Goal: Task Accomplishment & Management: Manage account settings

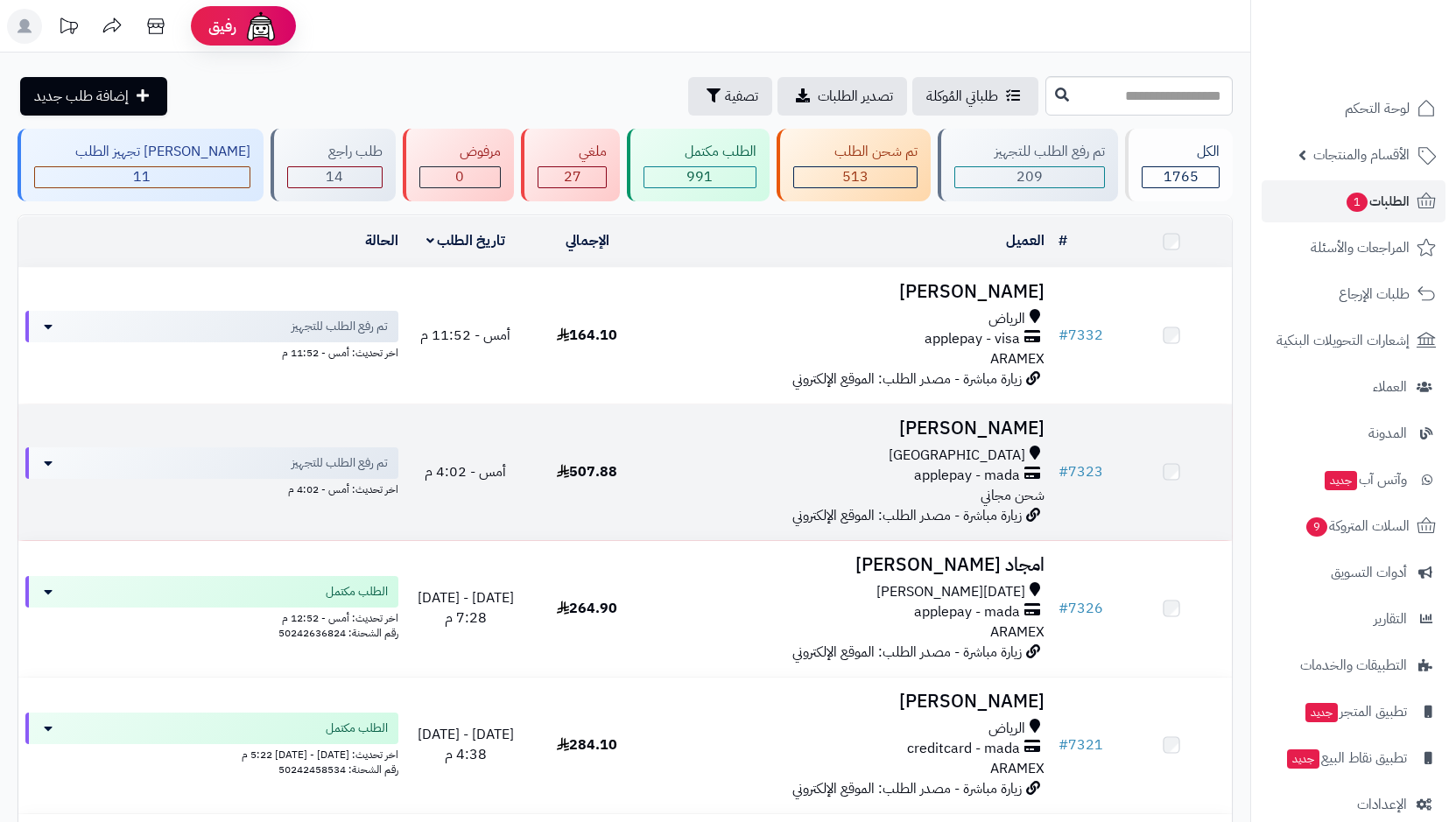
click at [975, 464] on span "مكة المكرمة" at bounding box center [957, 456] width 137 height 21
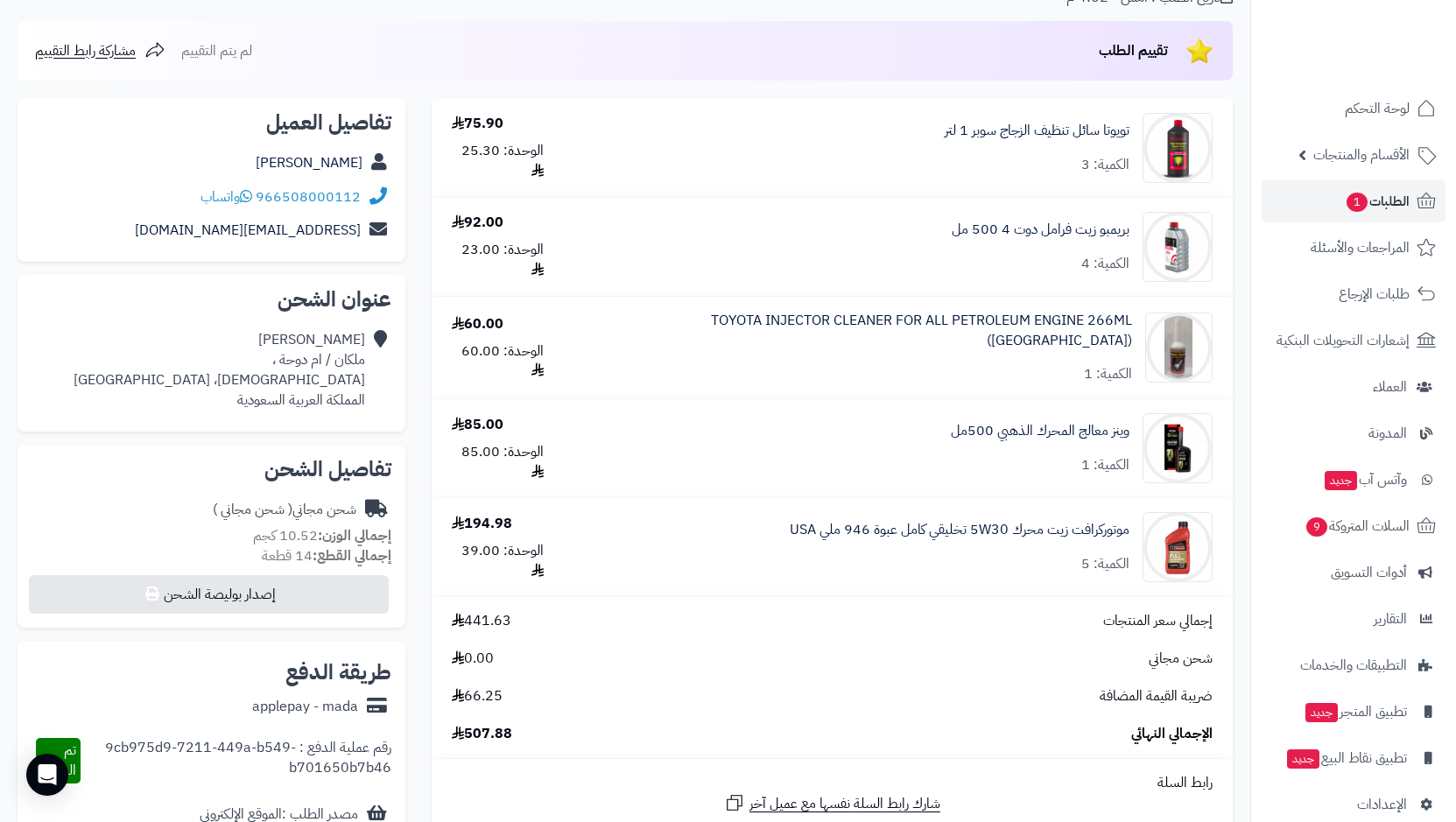
scroll to position [175, 0]
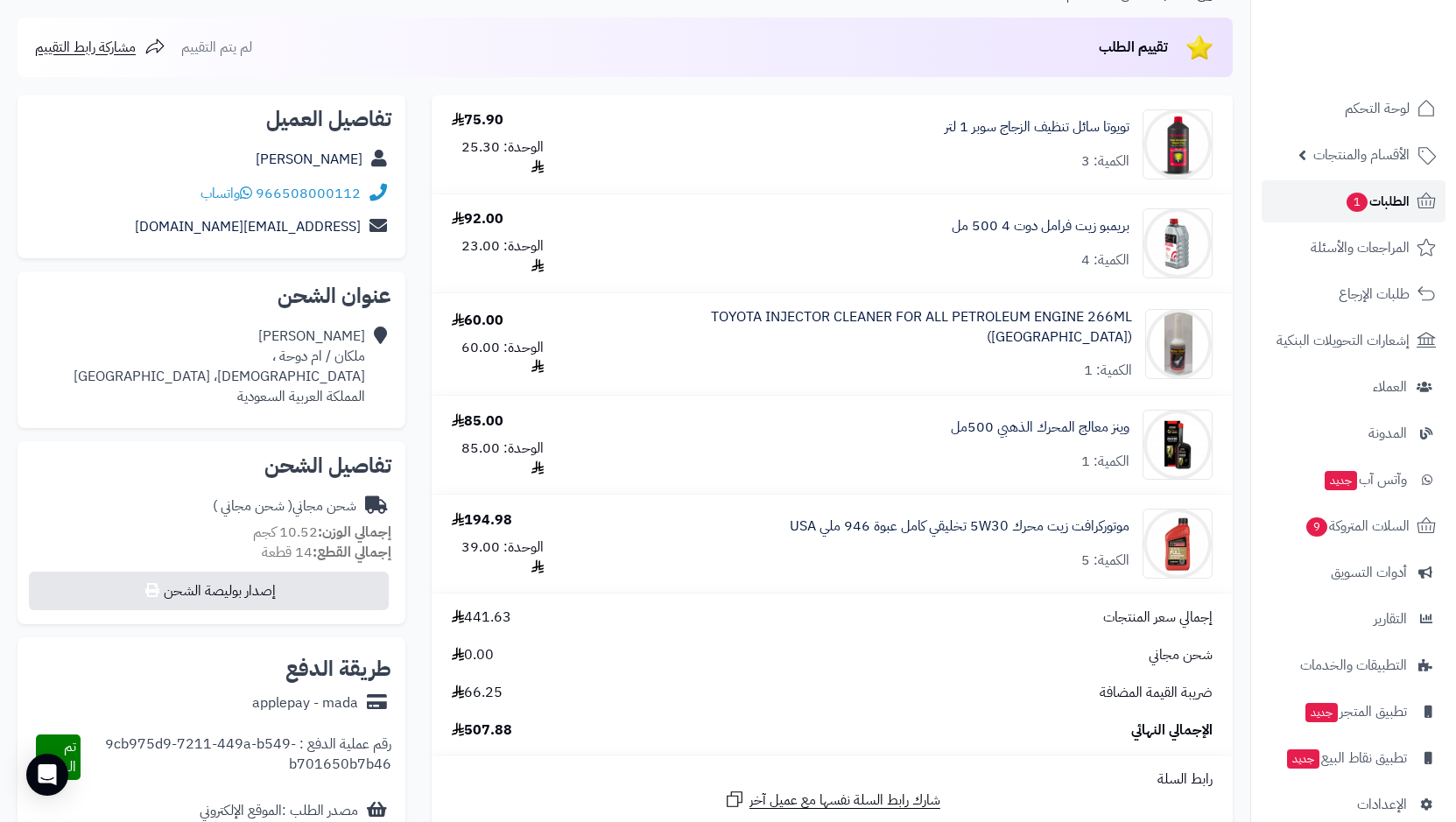
click at [1373, 193] on span "الطلبات 1" at bounding box center [1377, 201] width 65 height 24
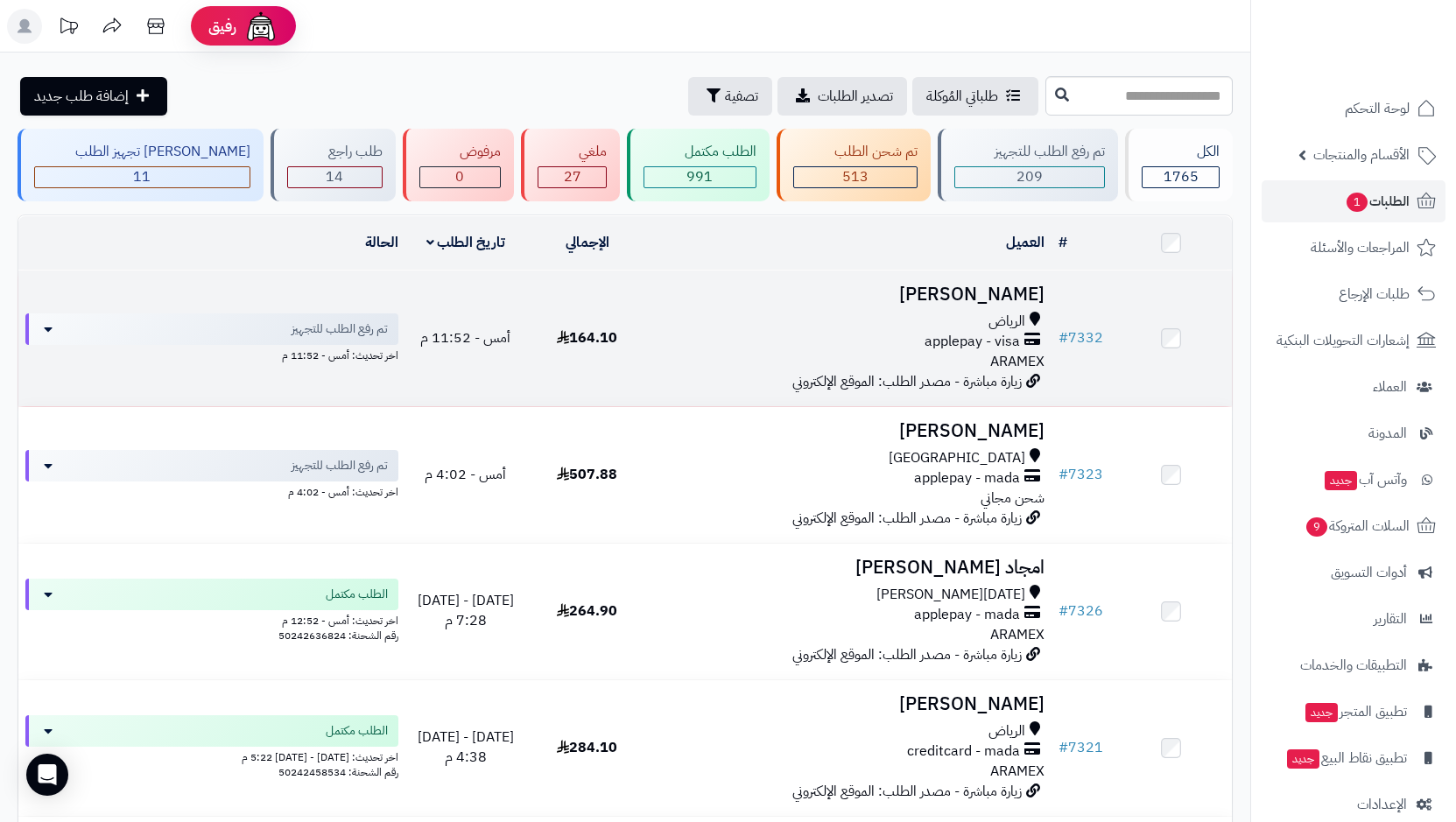
click at [983, 344] on span "applepay - visa" at bounding box center [972, 342] width 96 height 21
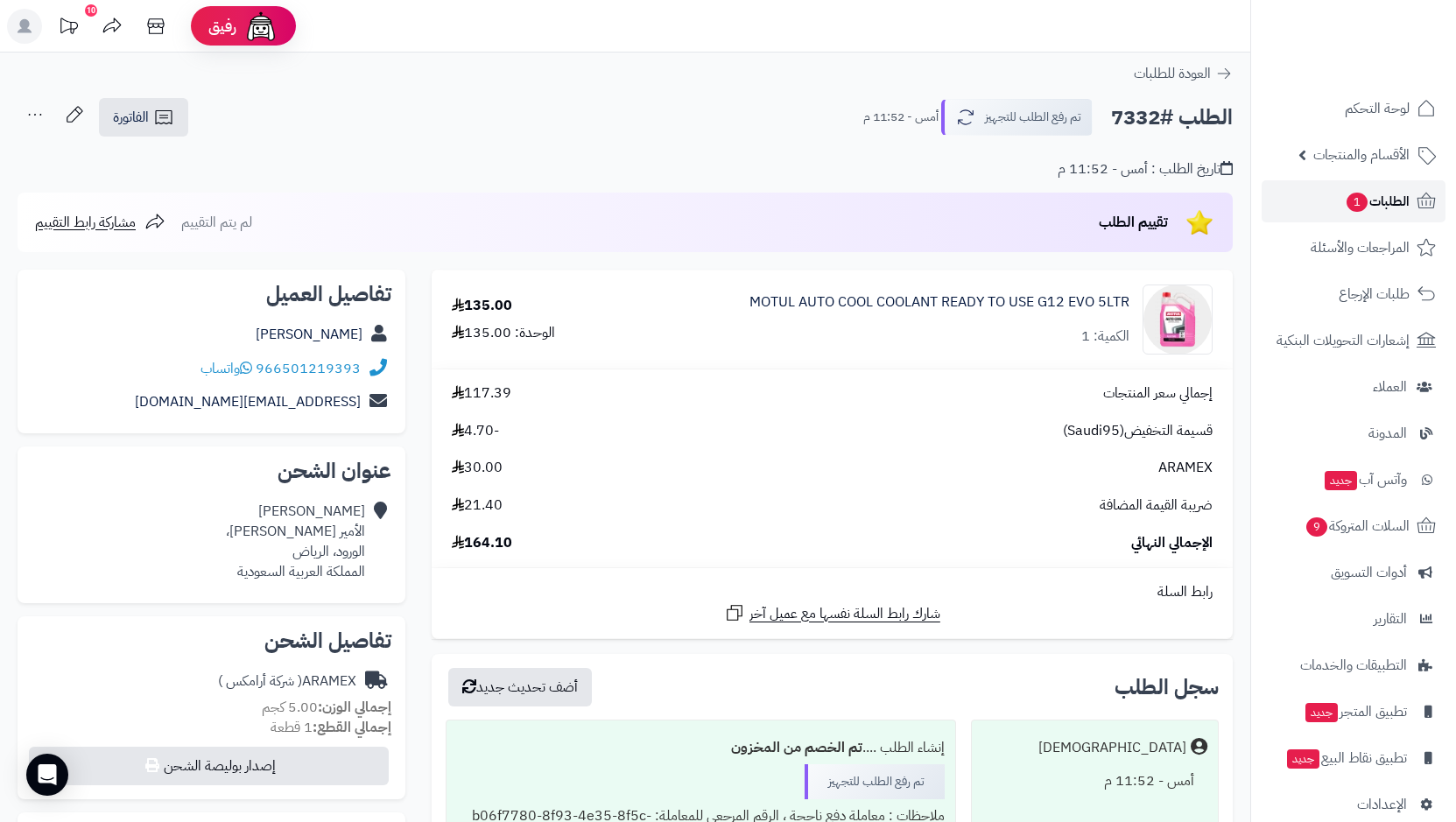
click at [1378, 205] on span "الطلبات 1" at bounding box center [1377, 201] width 65 height 24
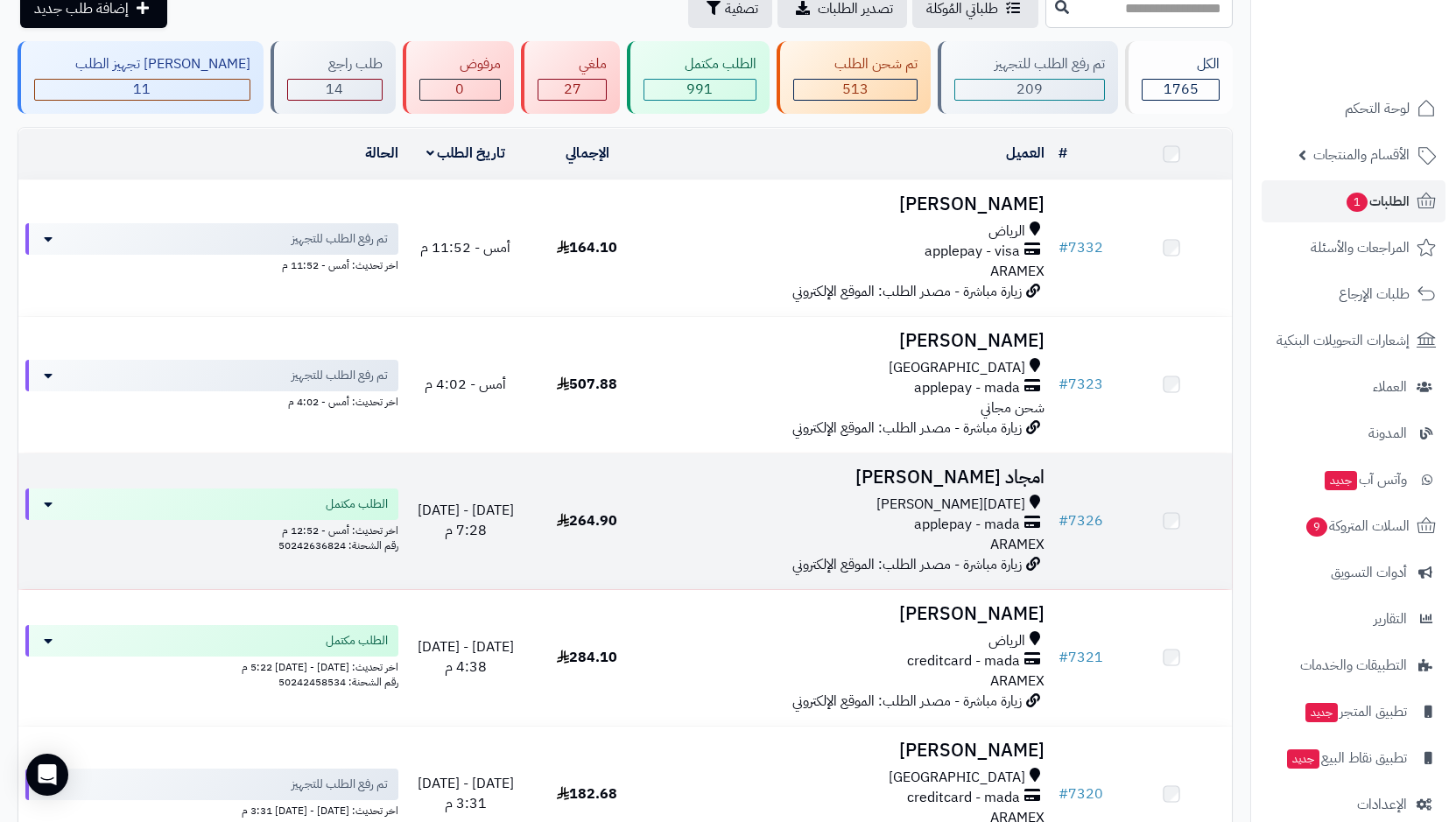
click at [993, 506] on span "خميس مشيط" at bounding box center [950, 505] width 149 height 21
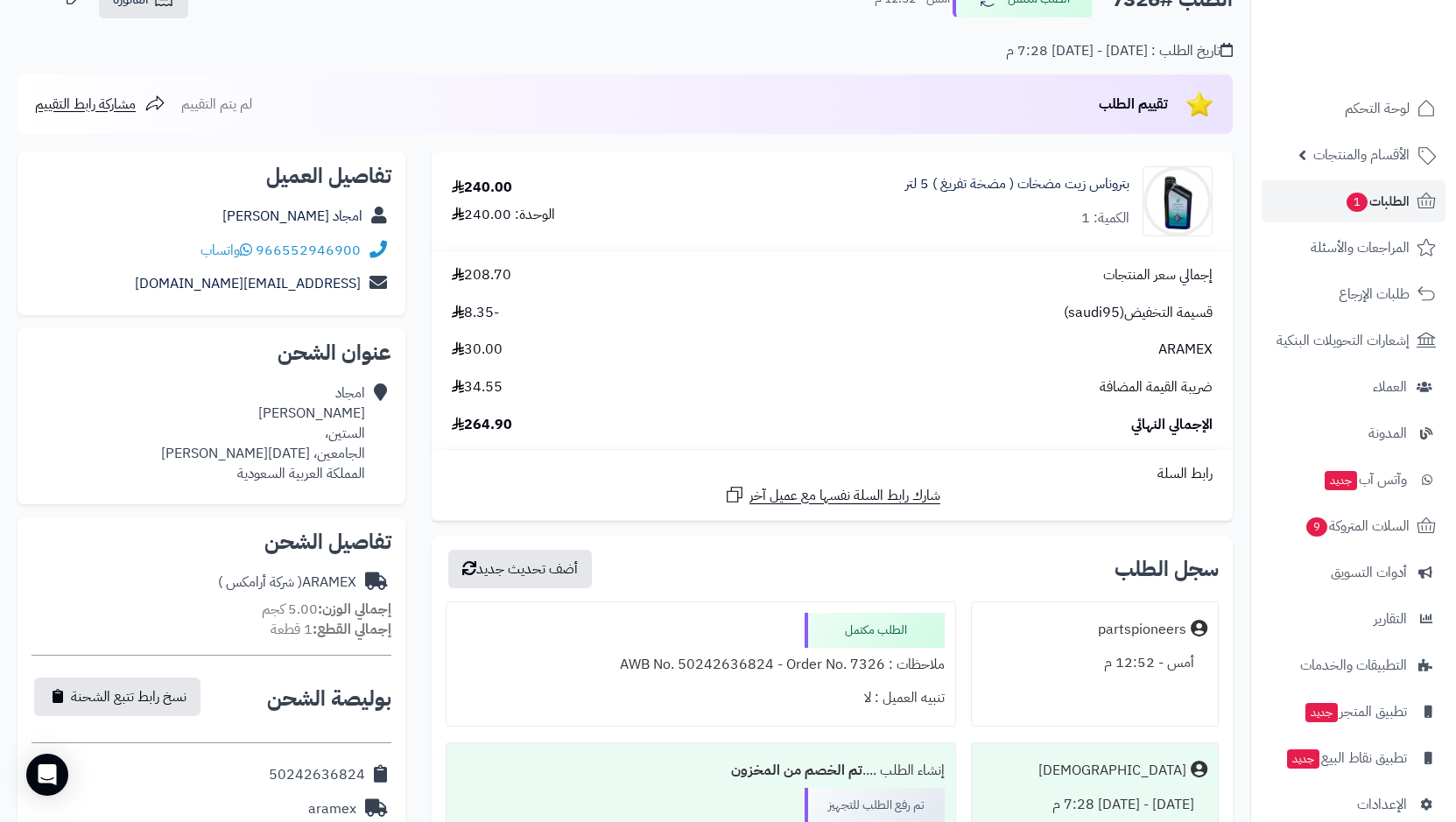
scroll to position [88, 0]
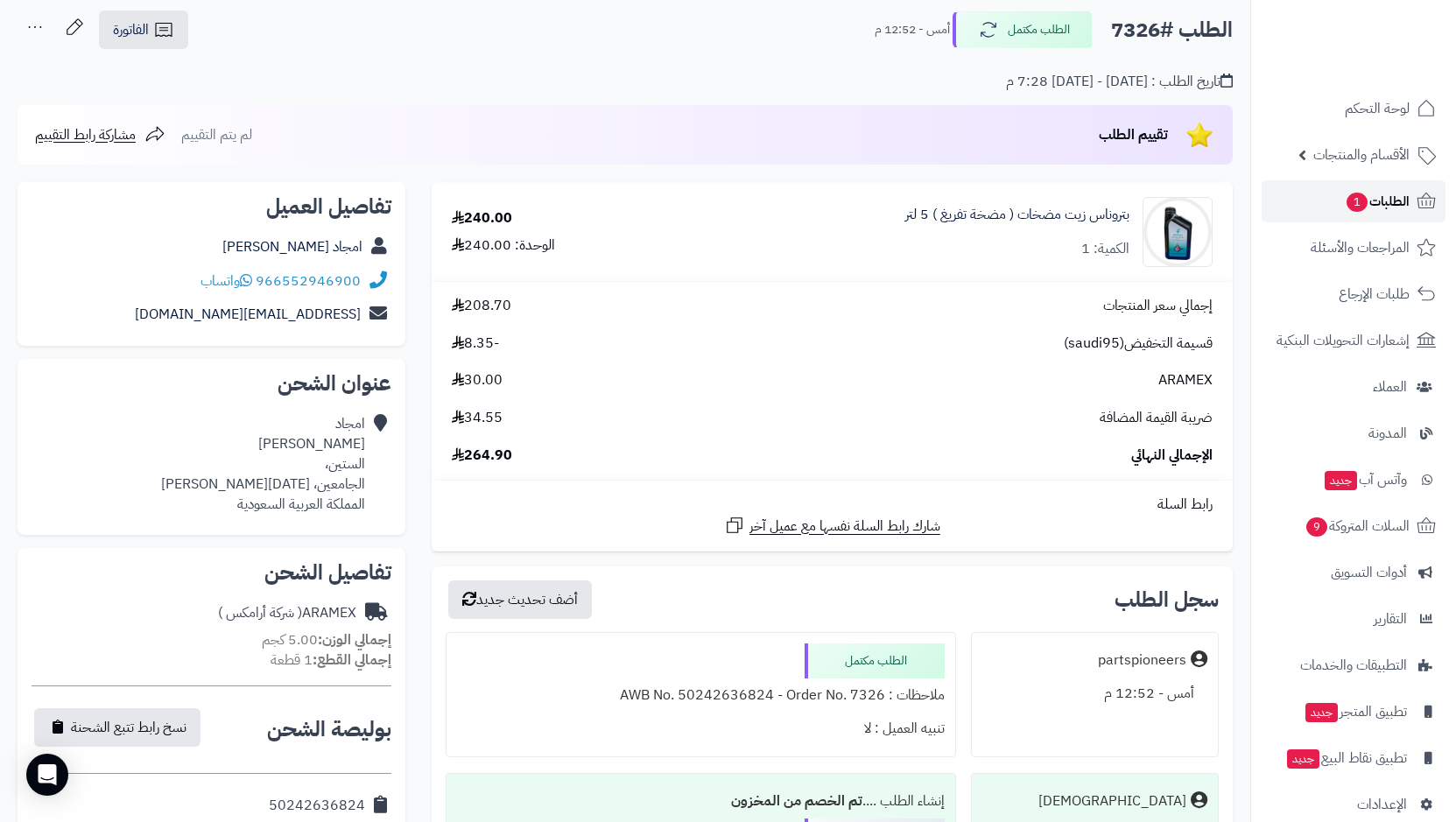
click at [1377, 199] on span "الطلبات 1" at bounding box center [1377, 201] width 65 height 24
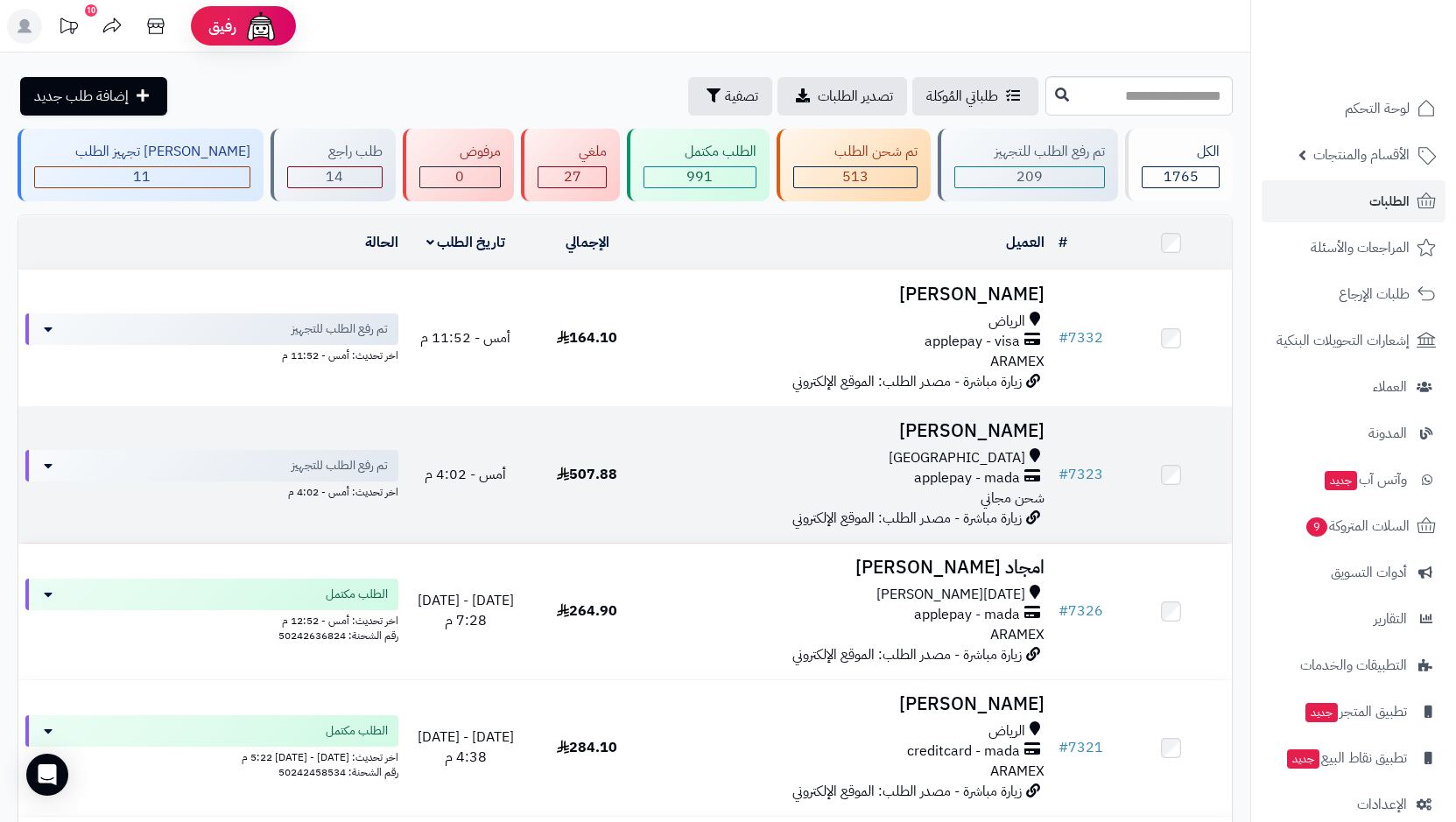
scroll to position [88, 0]
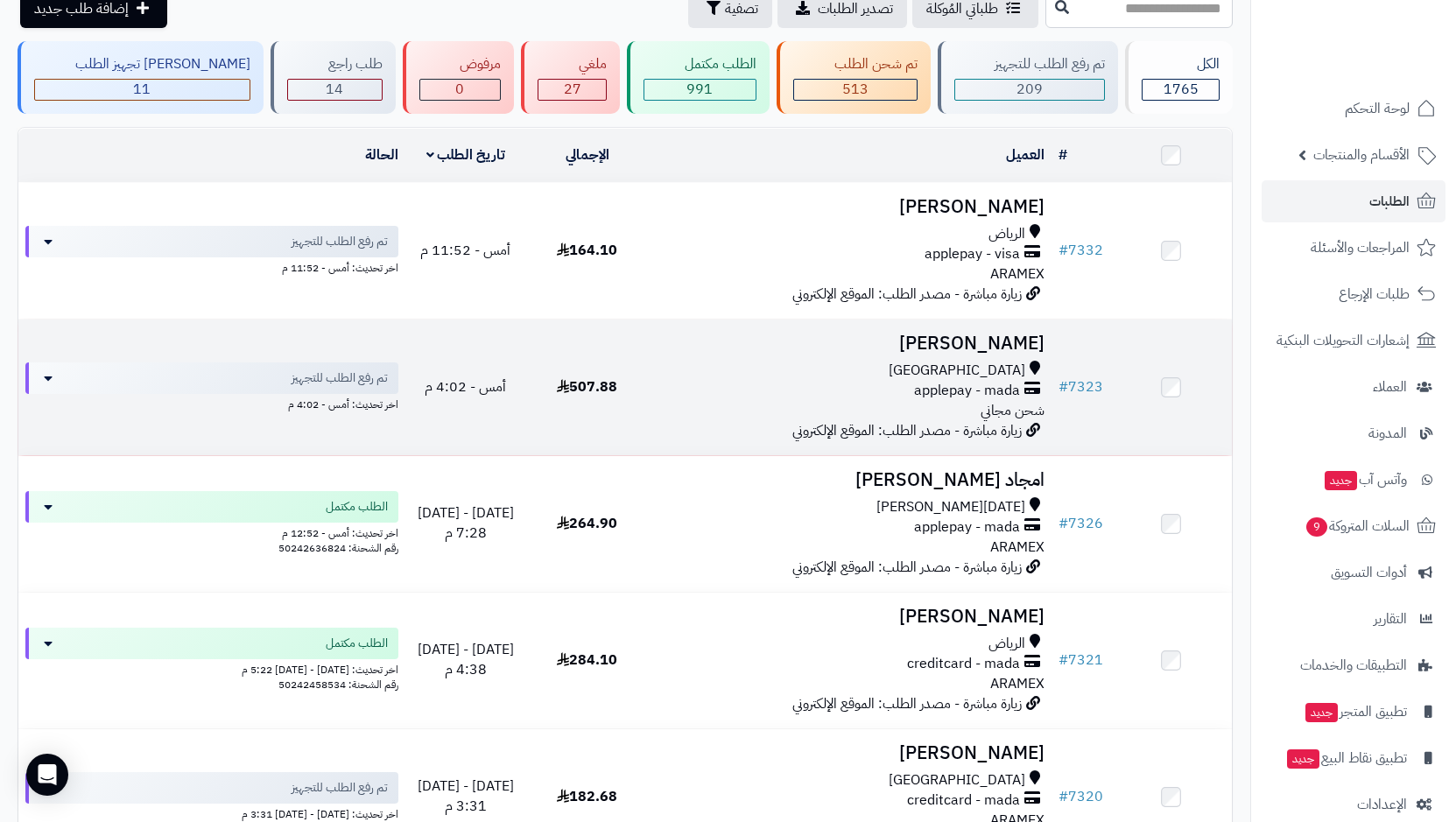
click at [973, 369] on span "[GEOGRAPHIC_DATA]" at bounding box center [957, 371] width 137 height 21
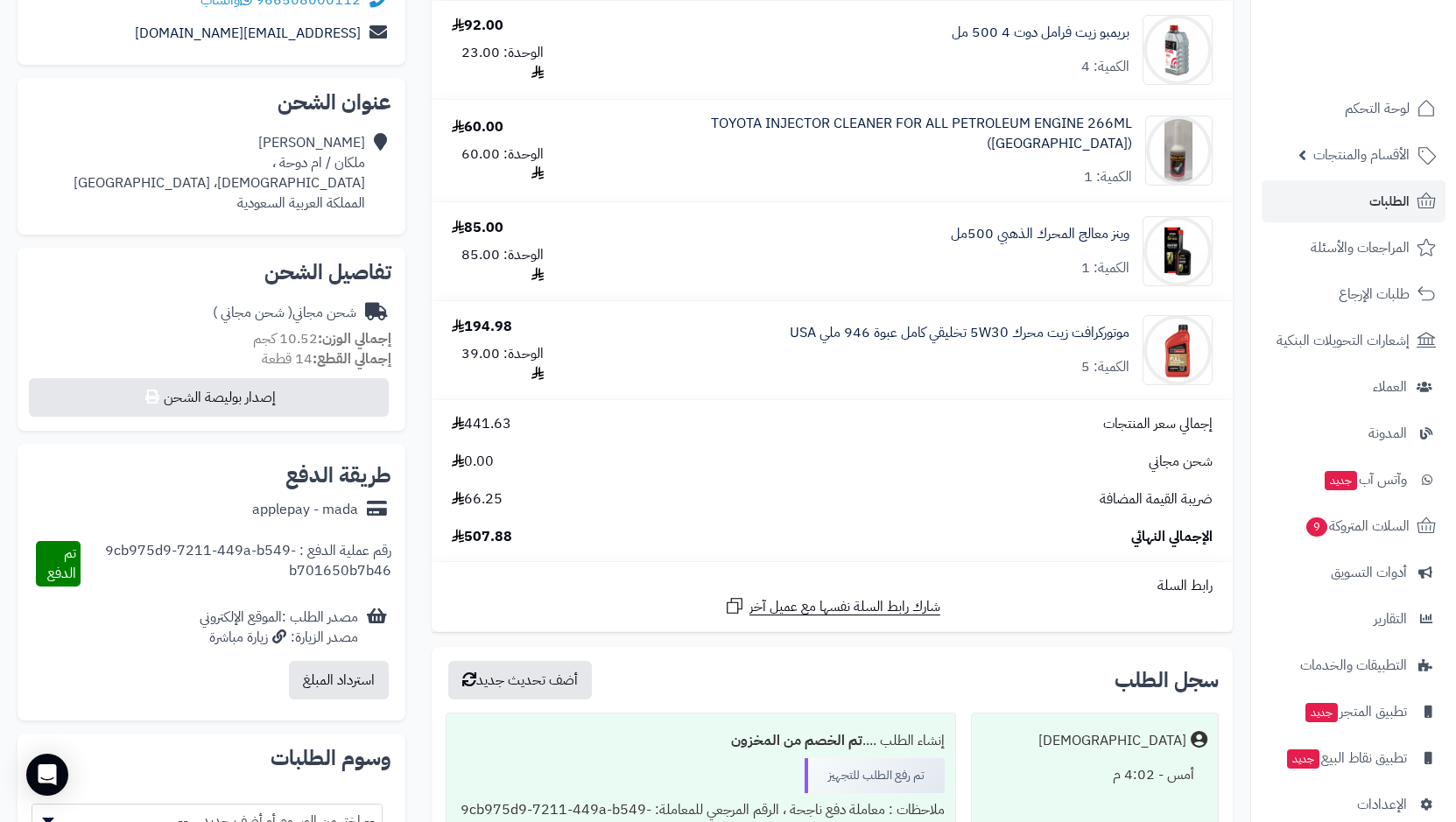
scroll to position [175, 0]
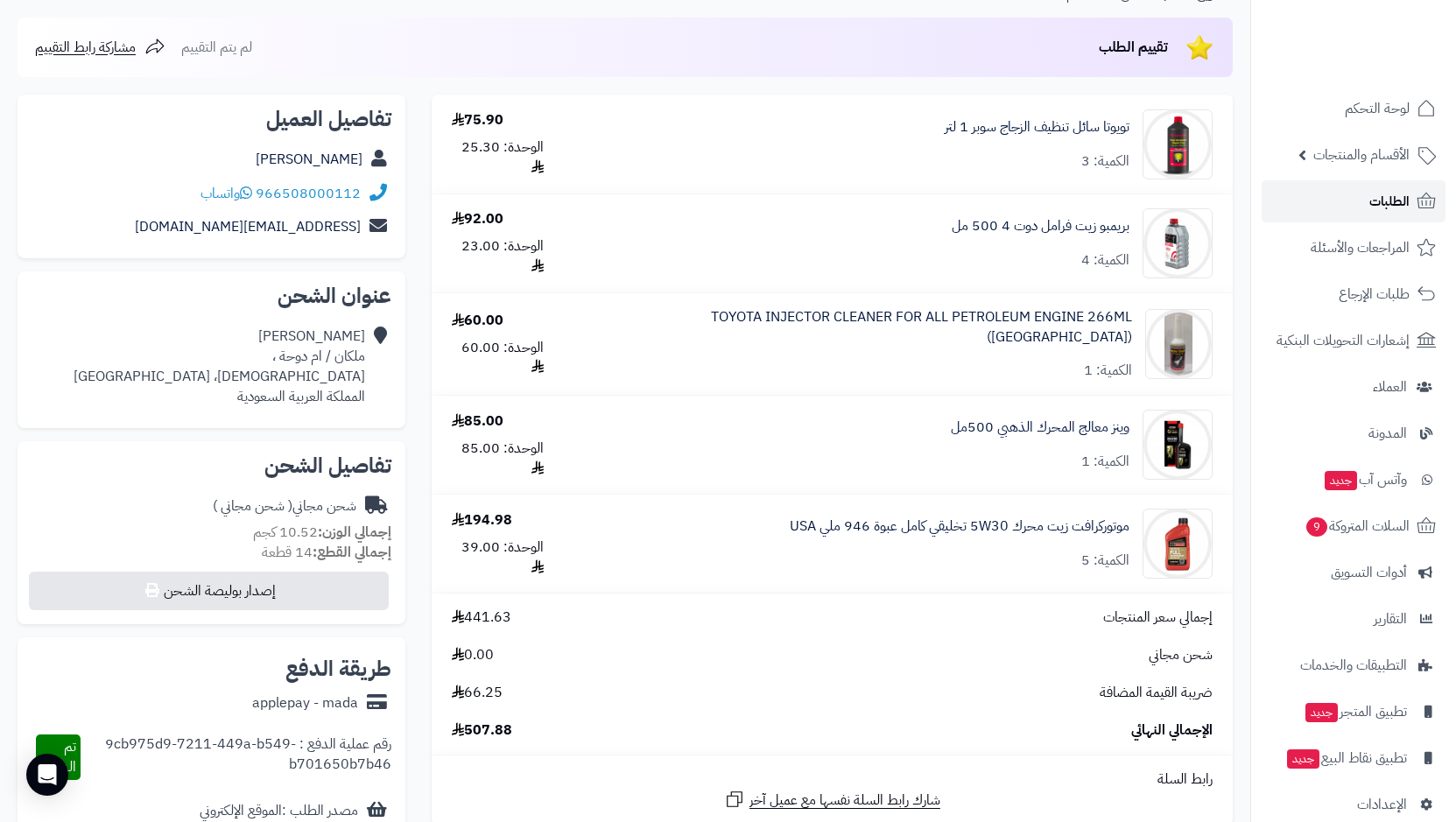
click at [1374, 201] on span "الطلبات" at bounding box center [1389, 201] width 40 height 24
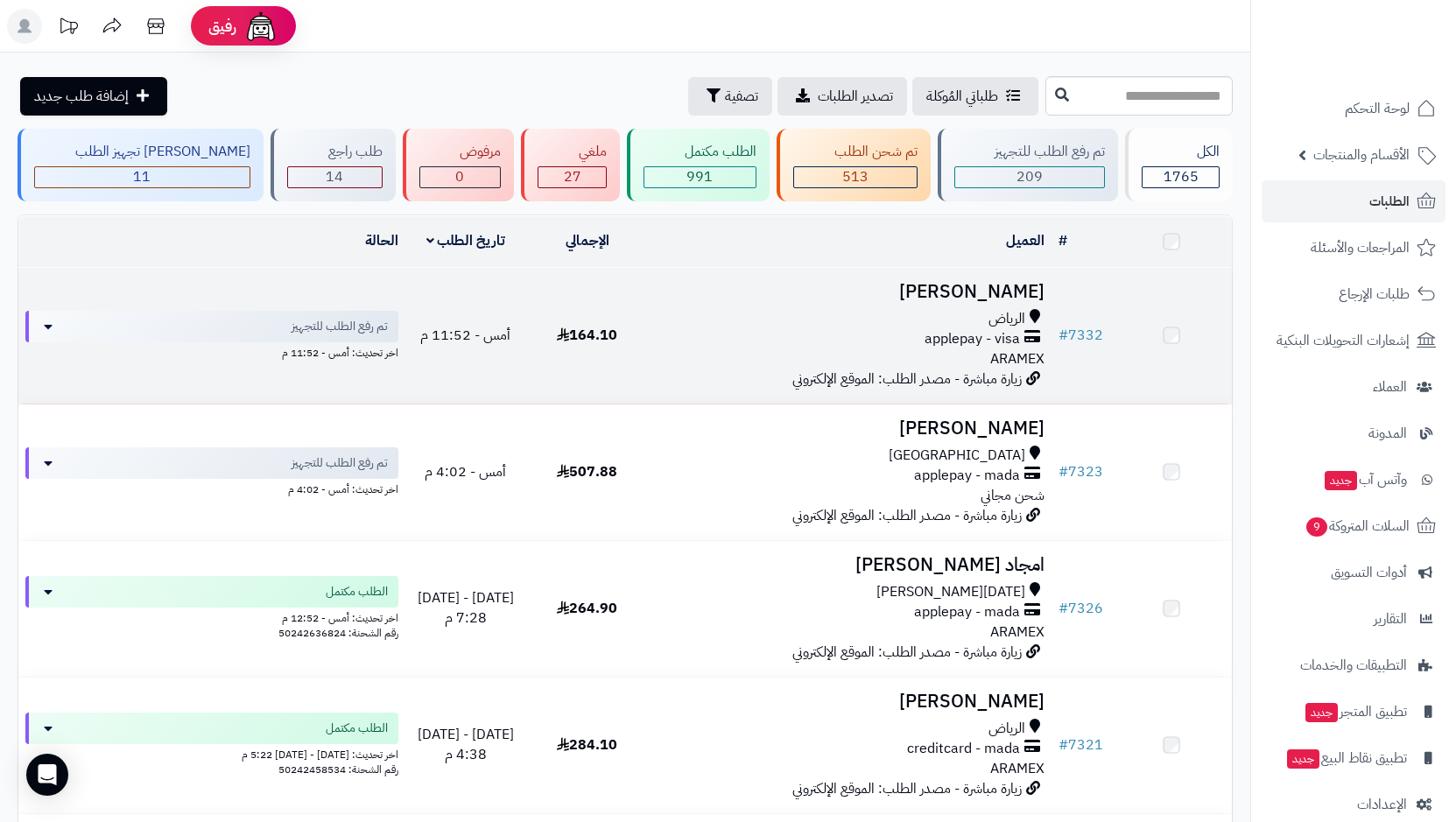
click at [952, 331] on span "applepay - visa" at bounding box center [972, 340] width 96 height 21
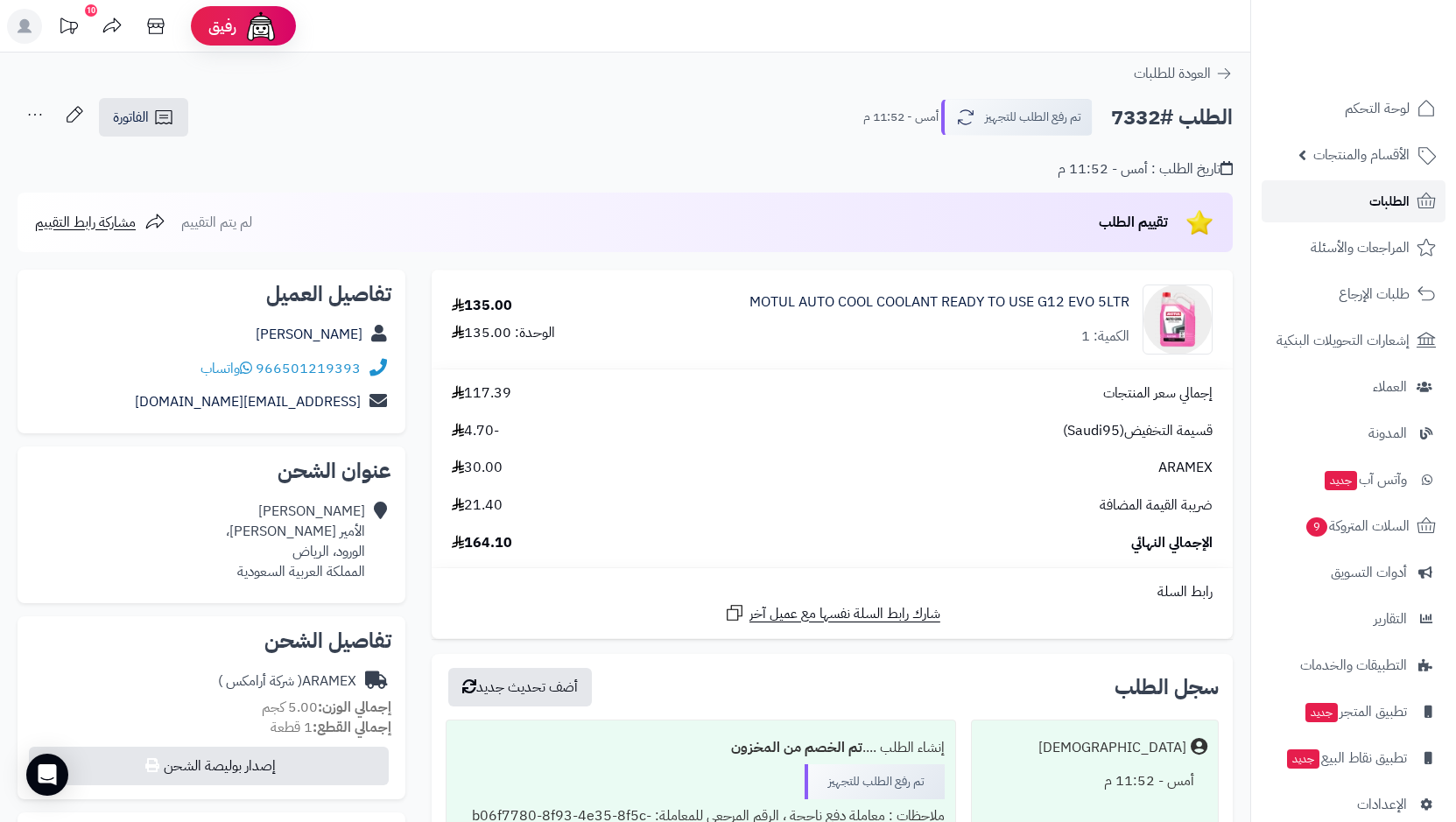
click at [1335, 205] on link "الطلبات" at bounding box center [1354, 201] width 184 height 42
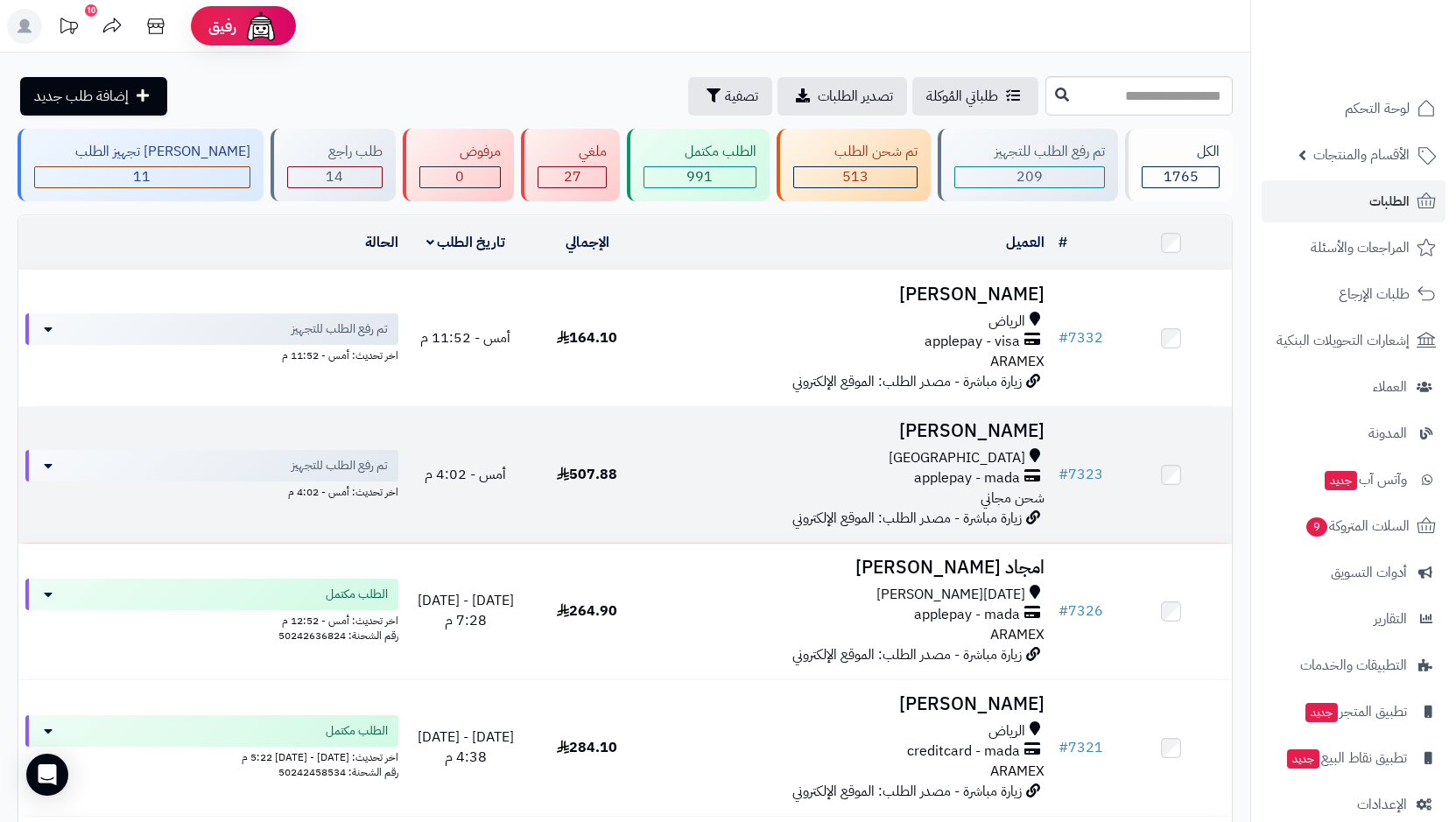
click at [956, 457] on div "[GEOGRAPHIC_DATA]" at bounding box center [849, 458] width 390 height 21
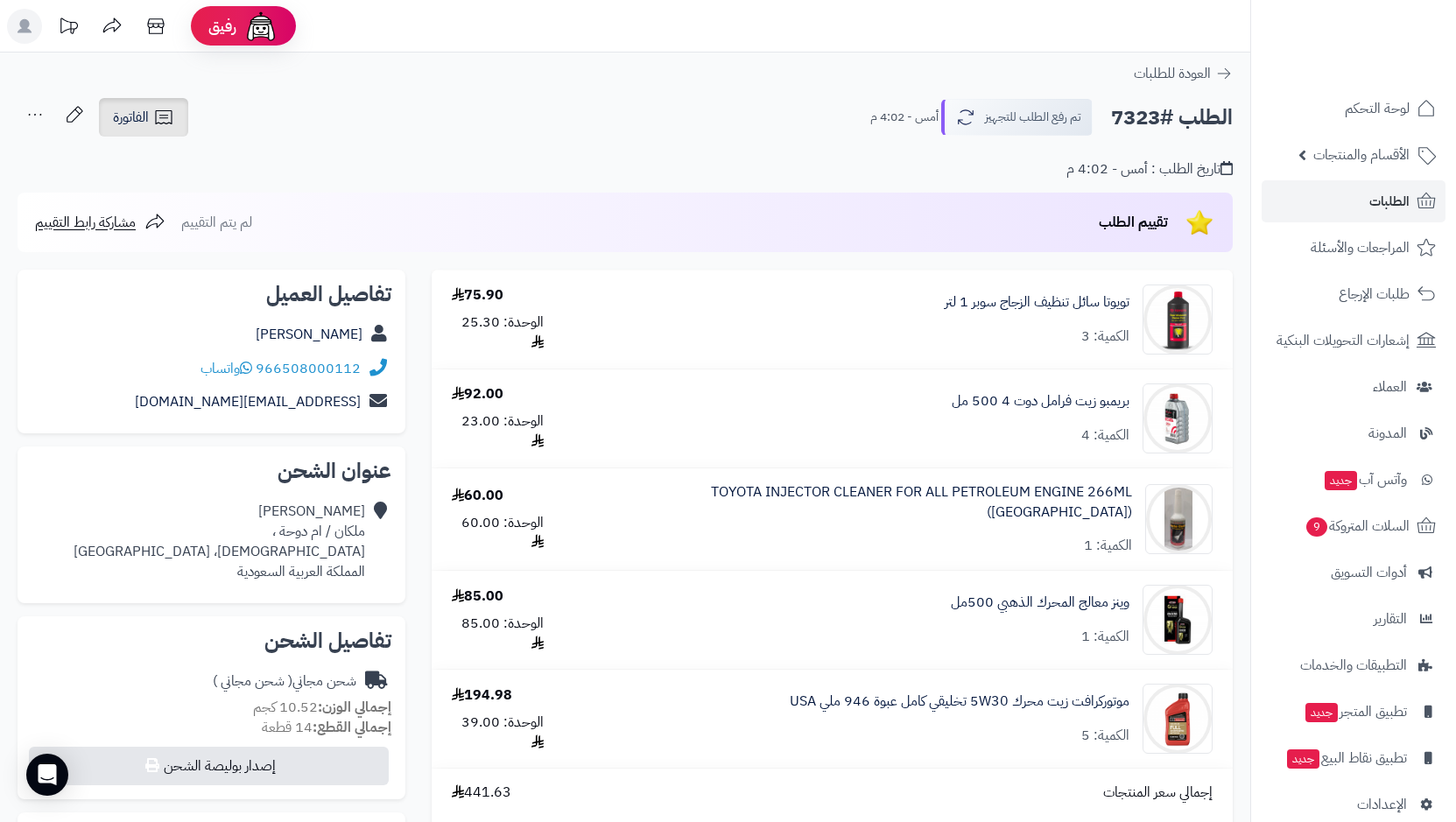
click at [146, 107] on span "الفاتورة" at bounding box center [130, 118] width 36 height 21
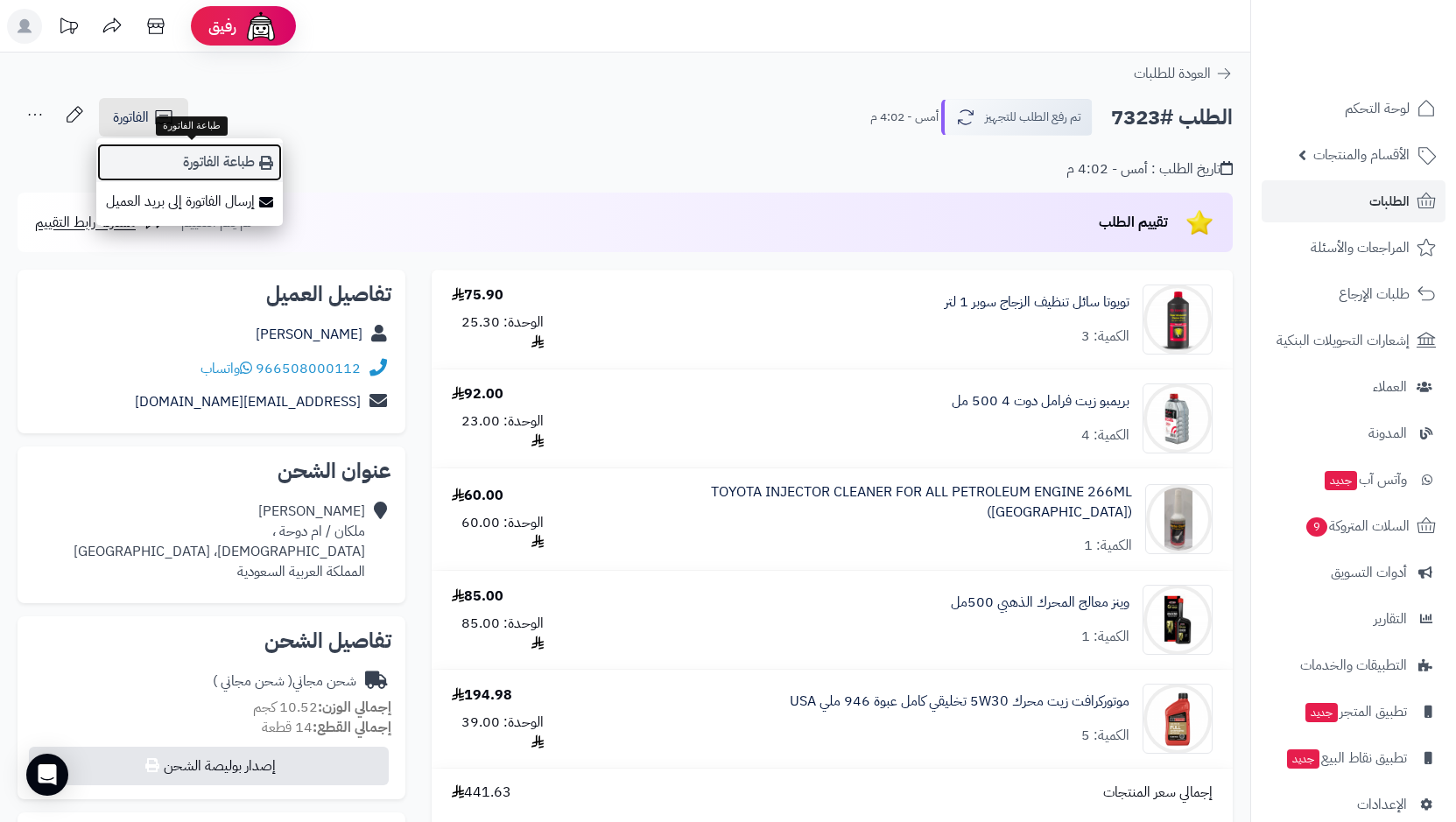
click at [238, 158] on link "طباعة الفاتورة" at bounding box center [189, 163] width 187 height 39
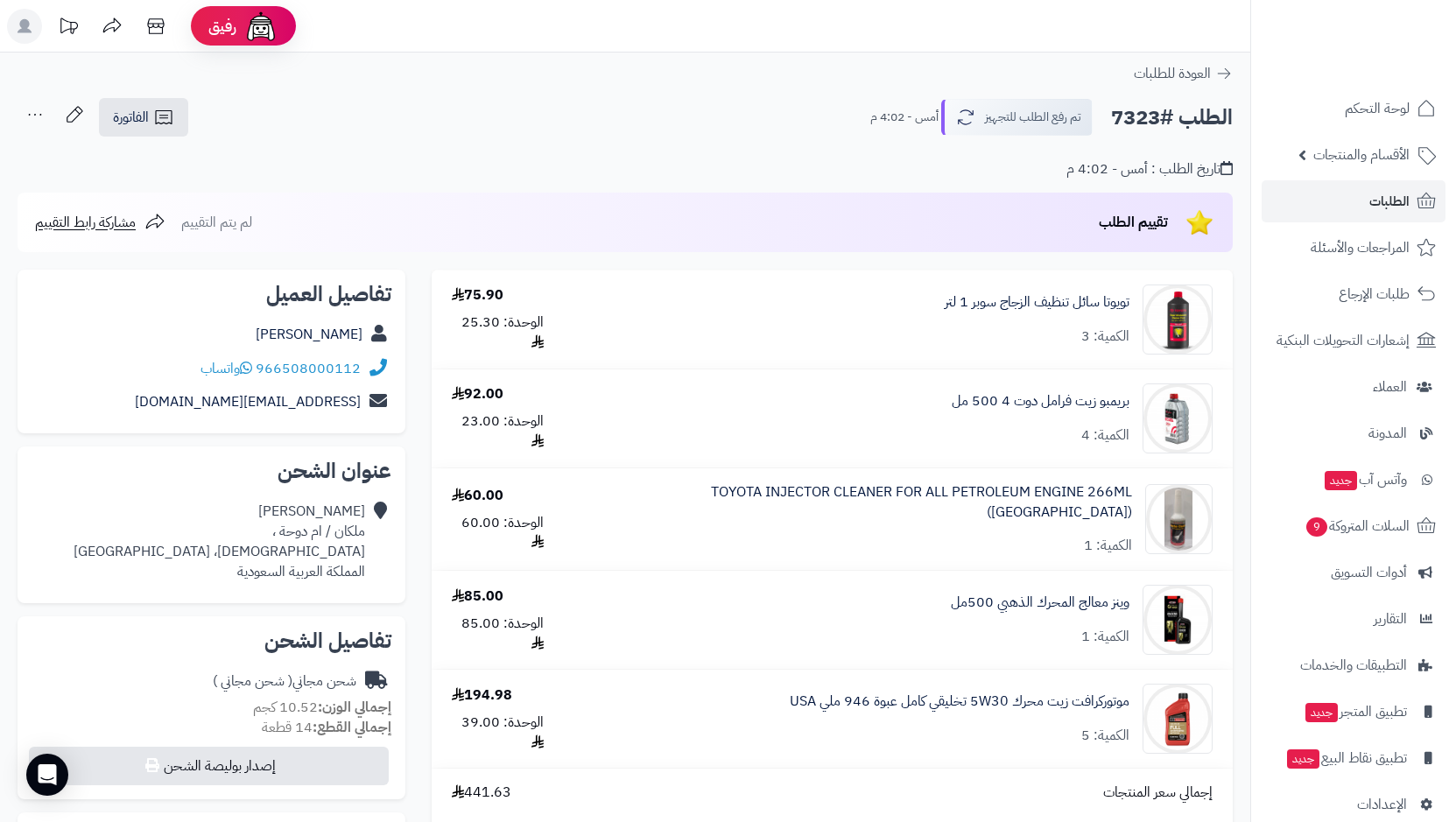
click at [971, 19] on header "رفيق ! الطلبات معالجة مكتمل إرجاع المنتجات العملاء المتواجدون الان 5169 عملاء م…" at bounding box center [728, 26] width 1456 height 53
